Goal: Find specific page/section: Find specific page/section

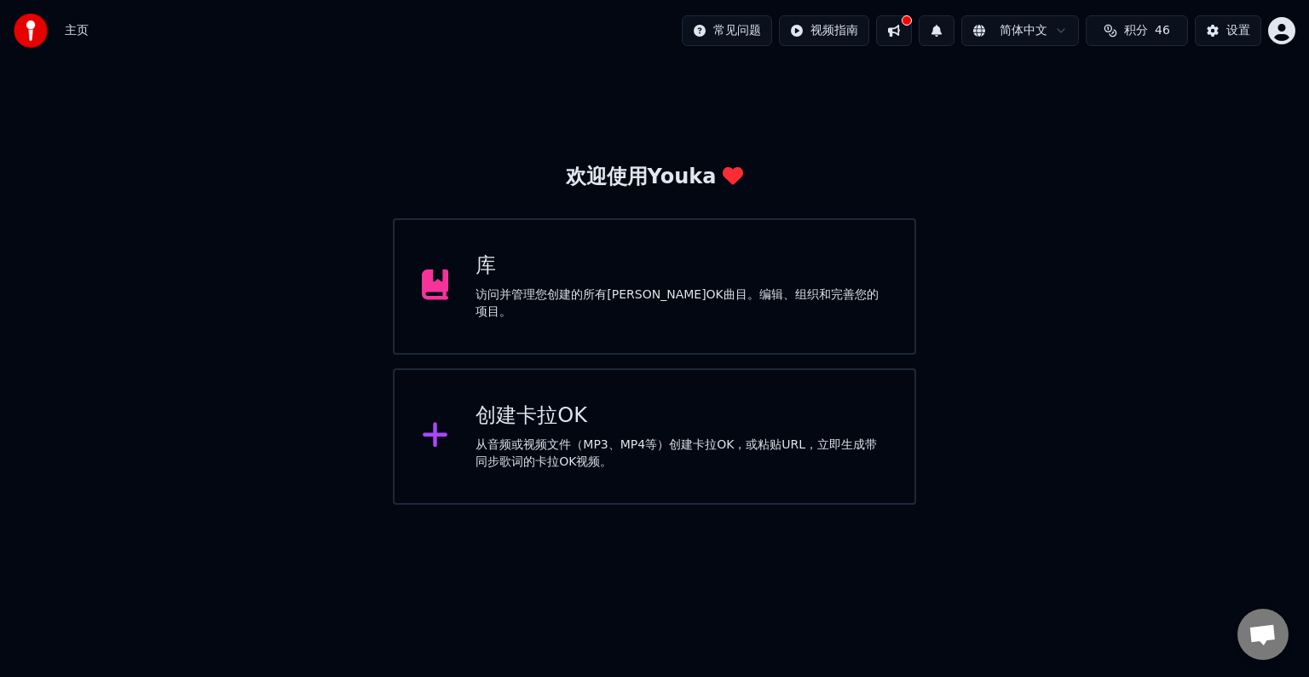
click at [549, 306] on div "访问并管理您创建的所有[PERSON_NAME]OK曲目。编辑、组织和完善您的项目。" at bounding box center [681, 303] width 412 height 34
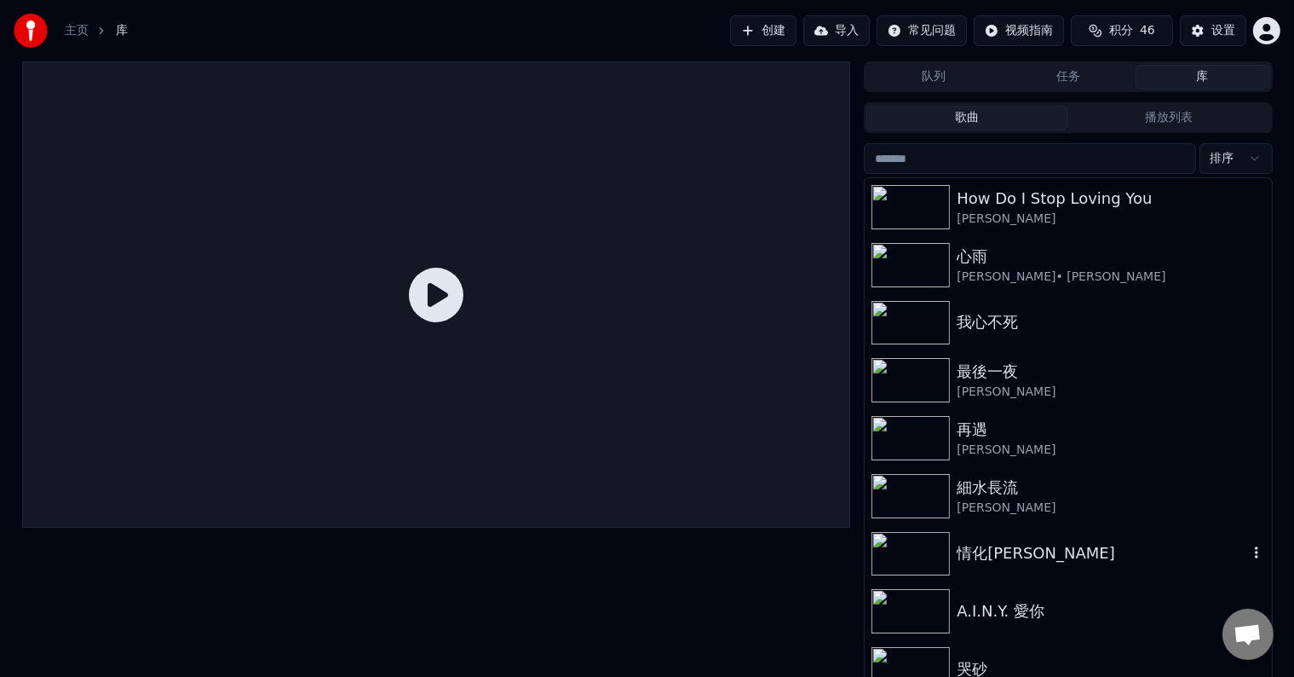
scroll to position [14, 0]
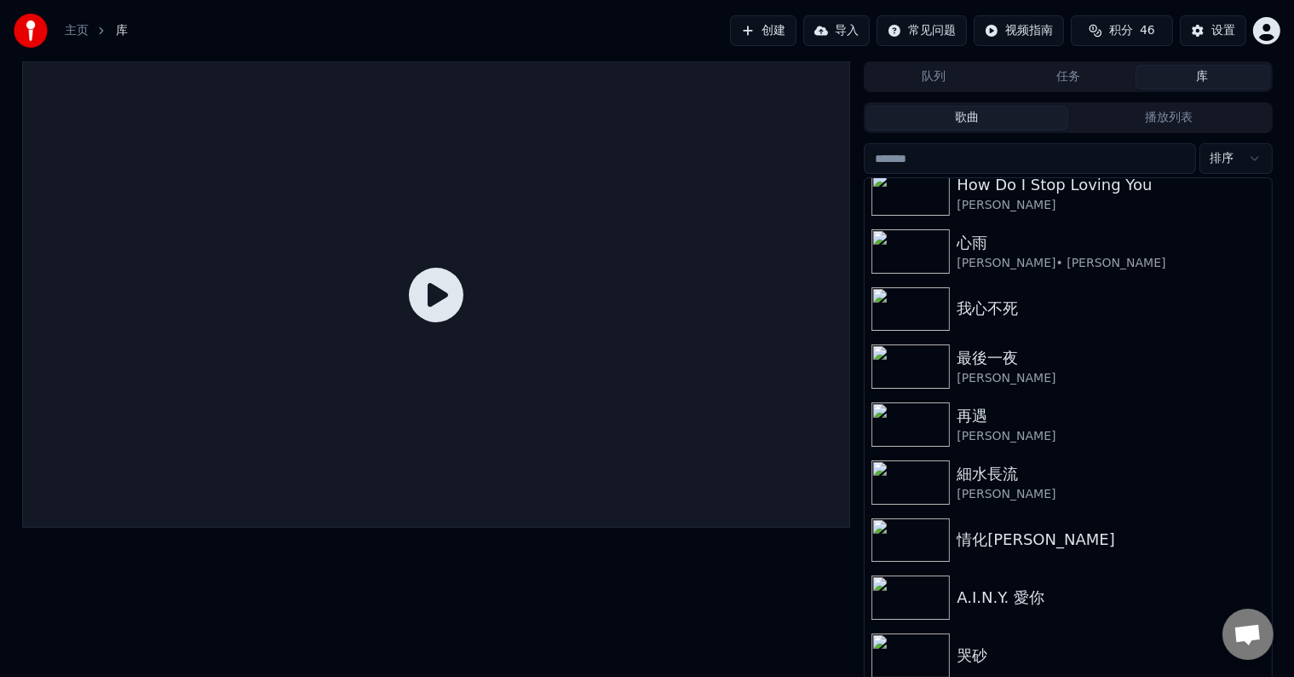
click at [1196, 87] on button "库" at bounding box center [1203, 77] width 135 height 25
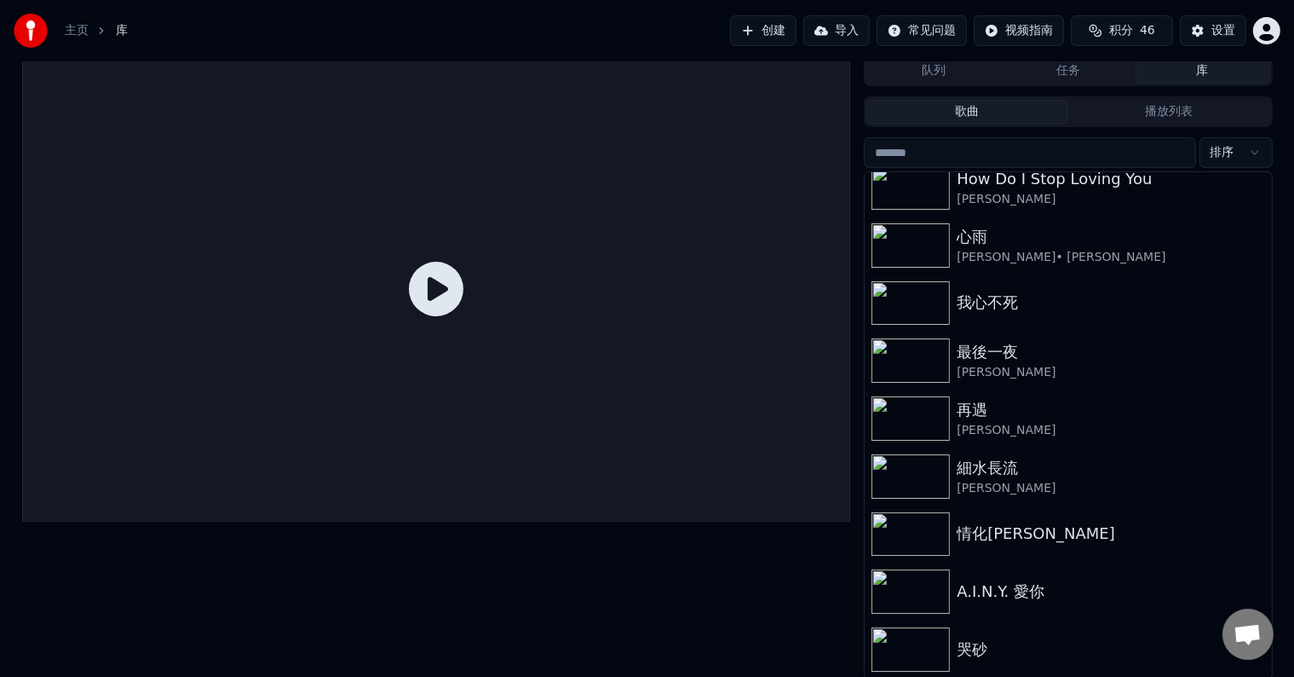
scroll to position [8, 0]
drag, startPoint x: 279, startPoint y: 573, endPoint x: 671, endPoint y: 521, distance: 394.5
click at [283, 573] on div at bounding box center [436, 366] width 829 height 624
click at [1022, 189] on div "[PERSON_NAME]" at bounding box center [1102, 197] width 291 height 17
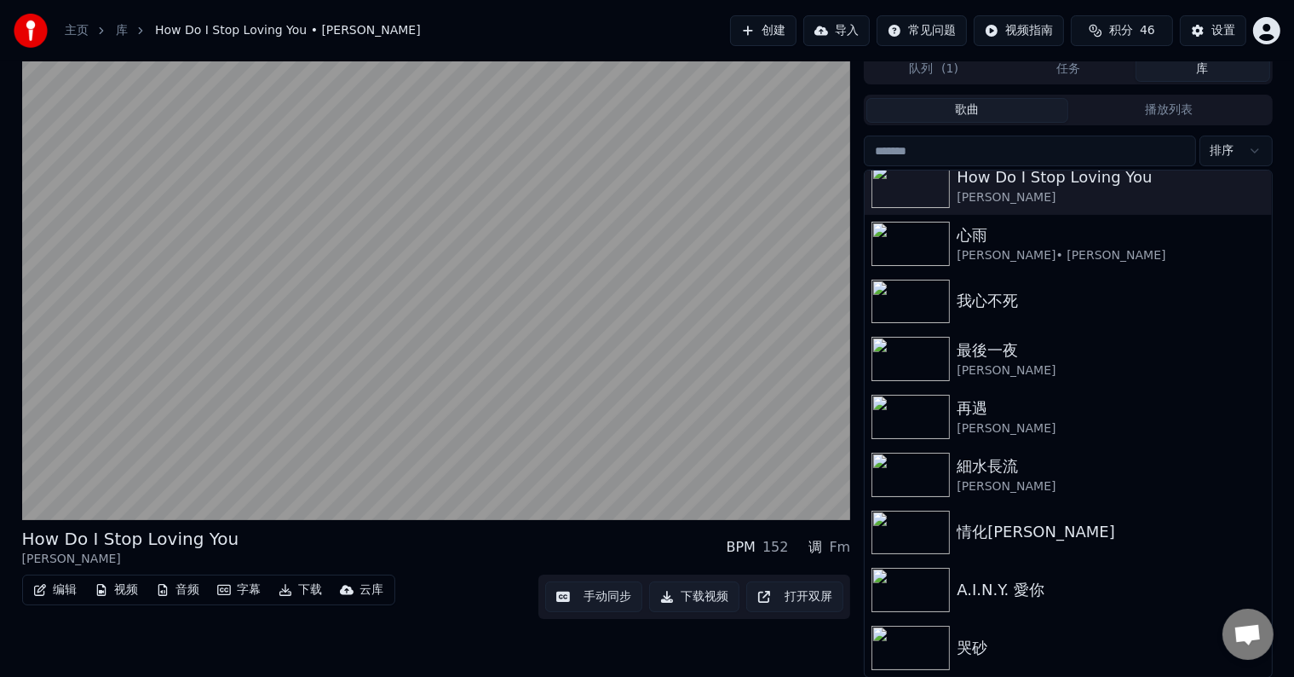
click at [365, 586] on div "云库" at bounding box center [372, 589] width 24 height 17
click at [407, 659] on div "打开云库" at bounding box center [391, 653] width 48 height 17
